Goal: Task Accomplishment & Management: Manage account settings

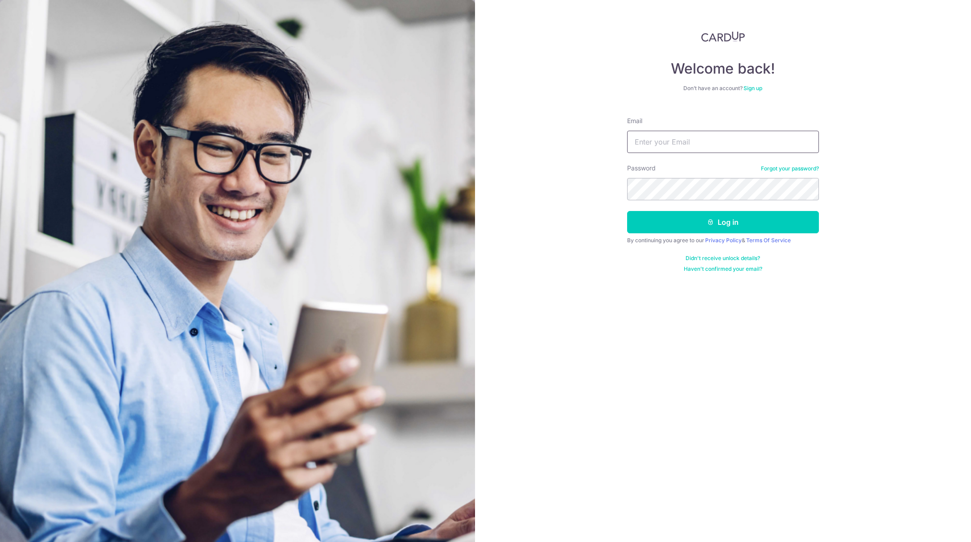
click at [700, 147] on input "Email" at bounding box center [723, 142] width 192 height 22
type input "ivanteng@hotmail.com"
click at [715, 224] on button "Log in" at bounding box center [723, 222] width 192 height 22
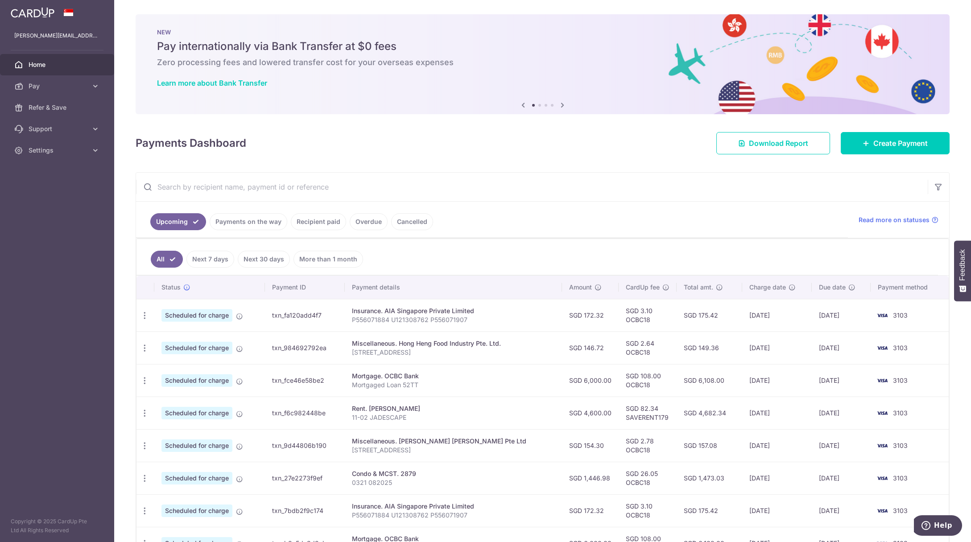
click at [238, 222] on link "Payments on the way" at bounding box center [249, 221] width 78 height 17
